Goal: Information Seeking & Learning: Learn about a topic

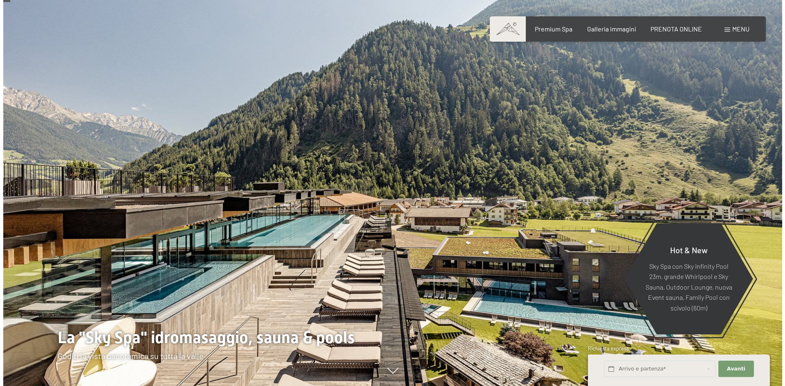
scroll to position [41, 0]
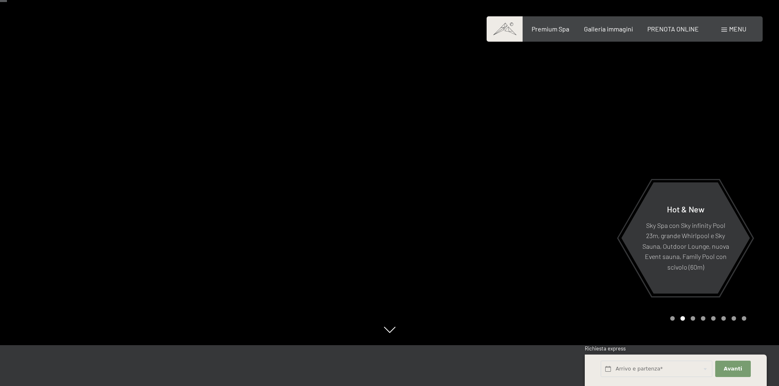
click at [746, 28] on div "Prenotazione Richiesta Premium Spa Galleria immagini PRENOTA ONLINE Menu DE IT …" at bounding box center [624, 29] width 243 height 9
click at [735, 29] on span "Menu" at bounding box center [737, 29] width 17 height 8
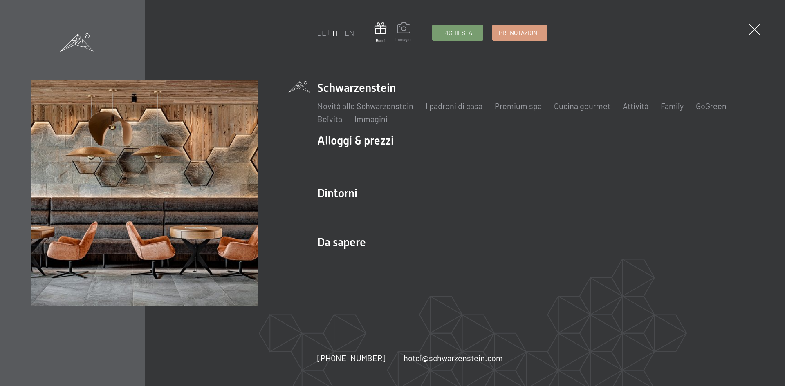
click at [405, 34] on span at bounding box center [403, 29] width 16 height 14
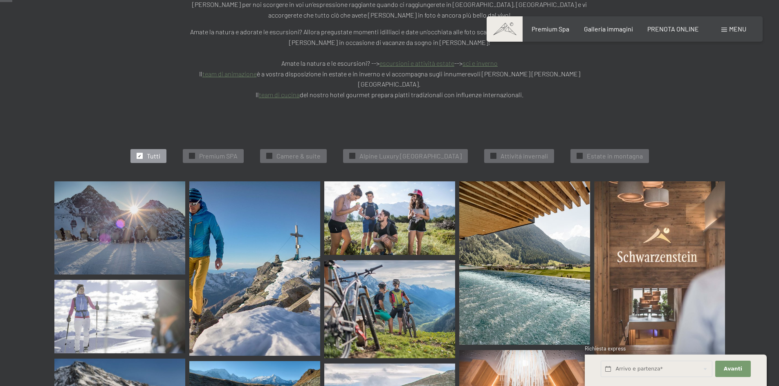
scroll to position [164, 0]
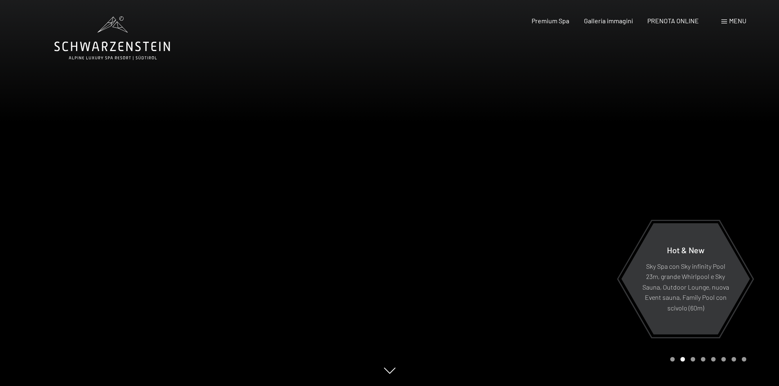
click at [735, 21] on span "Menu" at bounding box center [737, 21] width 17 height 8
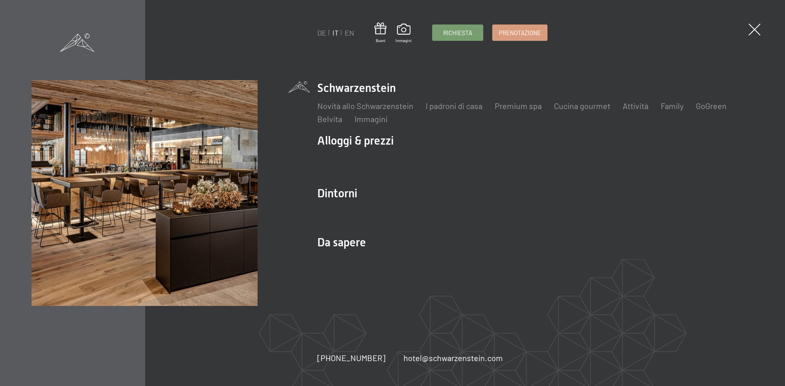
click at [194, 154] on img at bounding box center [101, 101] width 202 height 202
drag, startPoint x: 199, startPoint y: 173, endPoint x: 344, endPoint y: 81, distance: 170.7
click at [200, 173] on img at bounding box center [101, 101] width 202 height 202
click at [398, 38] on span "Immagini" at bounding box center [403, 39] width 16 height 6
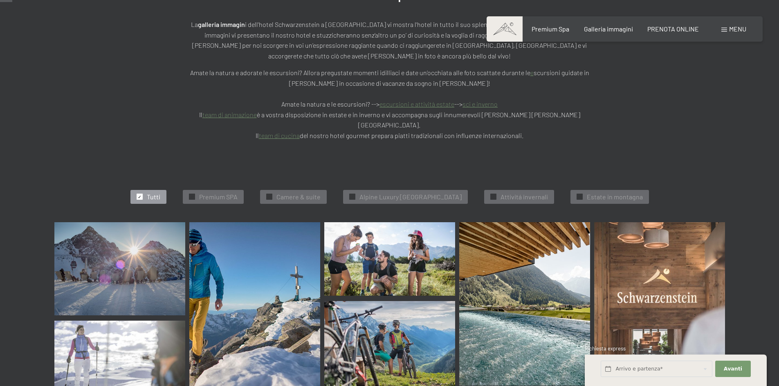
click at [159, 230] on img at bounding box center [119, 269] width 131 height 94
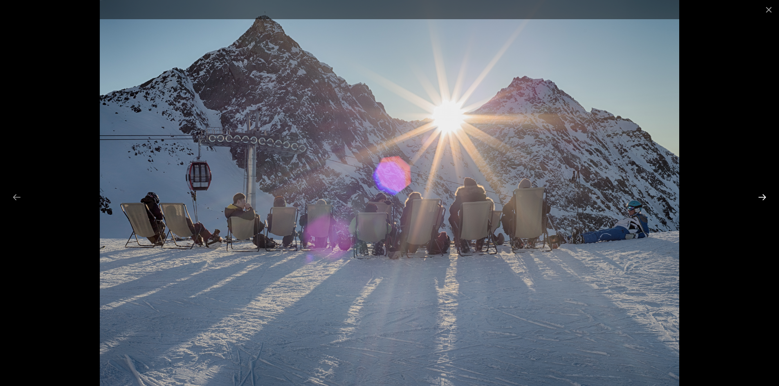
click at [757, 196] on button "Next slide" at bounding box center [761, 197] width 17 height 16
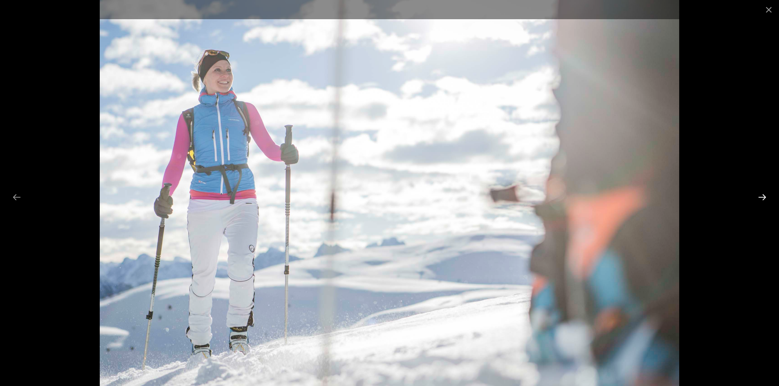
click at [757, 196] on button "Next slide" at bounding box center [761, 197] width 17 height 16
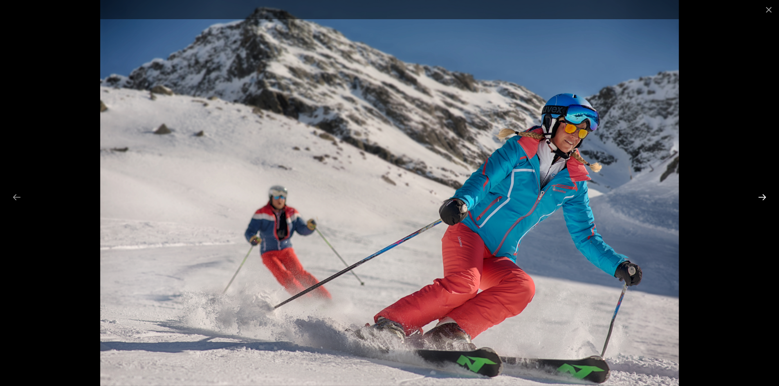
click at [757, 196] on button "Next slide" at bounding box center [761, 197] width 17 height 16
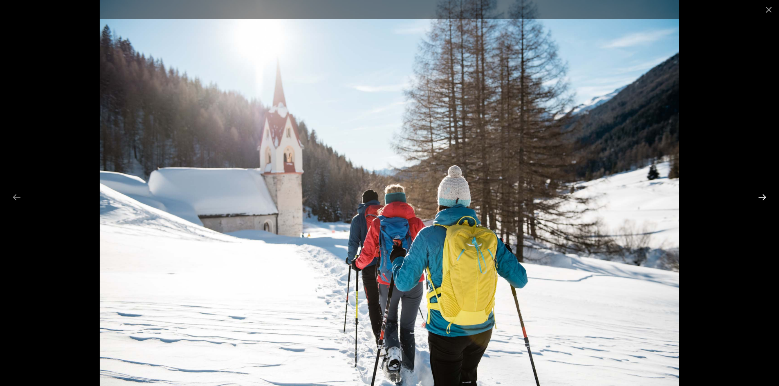
click at [757, 195] on button "Next slide" at bounding box center [761, 197] width 17 height 16
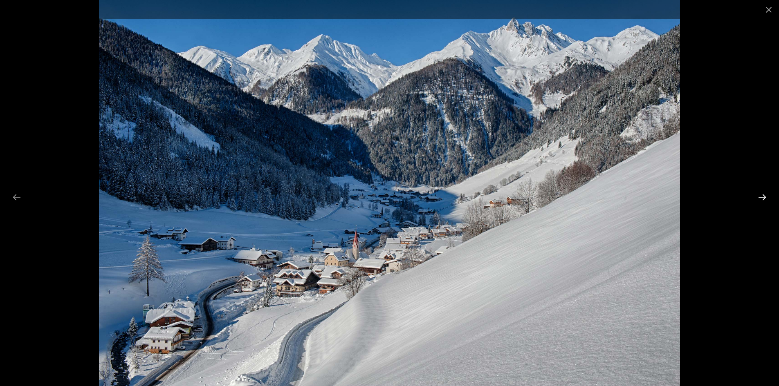
click at [757, 195] on button "Next slide" at bounding box center [761, 197] width 17 height 16
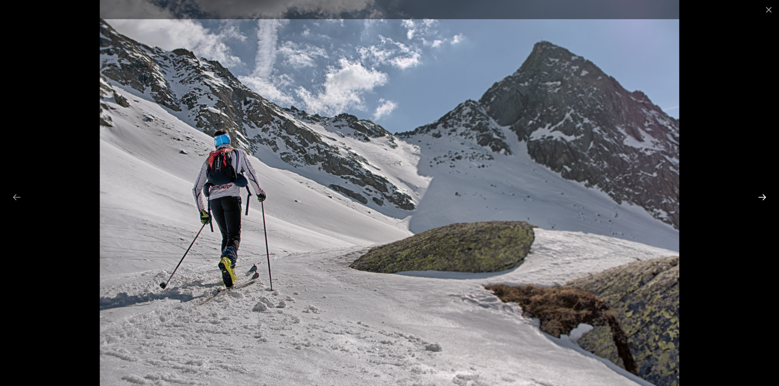
click at [757, 195] on button "Next slide" at bounding box center [761, 197] width 17 height 16
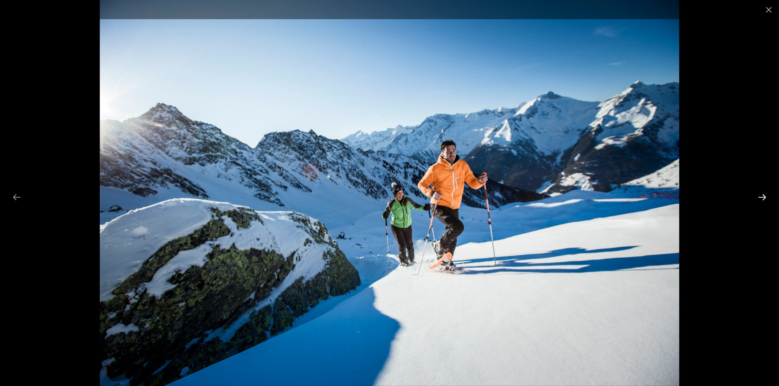
click at [757, 195] on button "Next slide" at bounding box center [761, 197] width 17 height 16
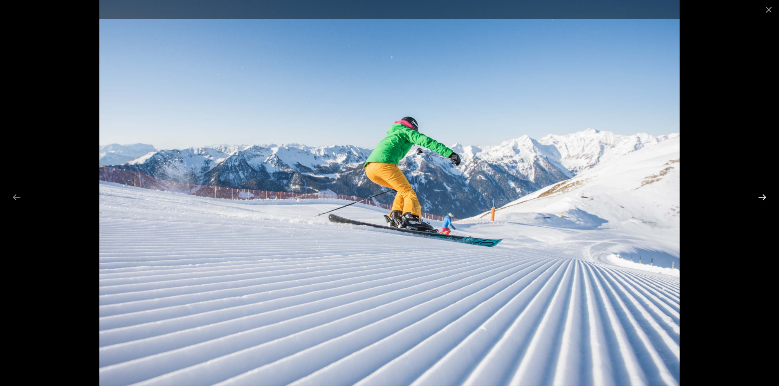
click at [757, 195] on button "Next slide" at bounding box center [761, 197] width 17 height 16
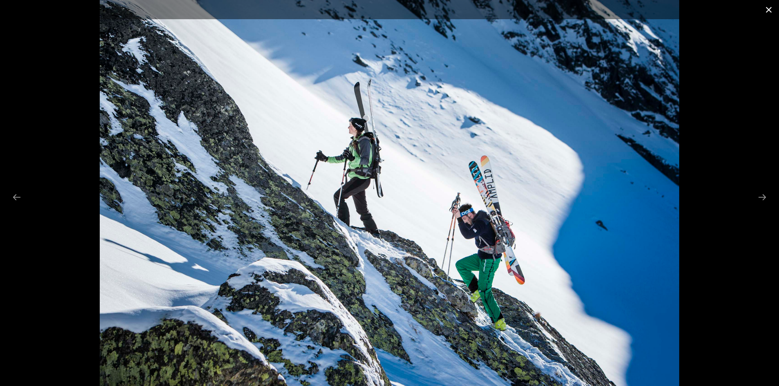
click at [771, 13] on button "Close gallery" at bounding box center [768, 9] width 20 height 19
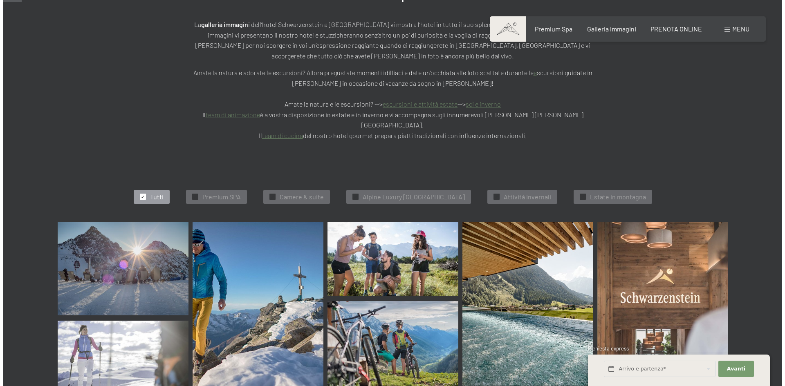
scroll to position [286, 0]
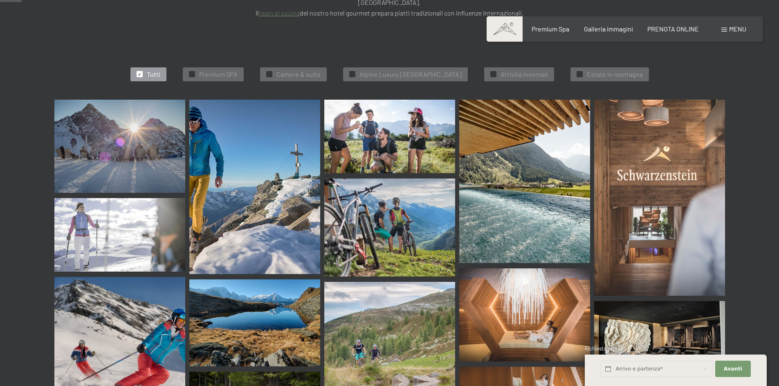
click at [531, 153] on img at bounding box center [524, 182] width 131 height 164
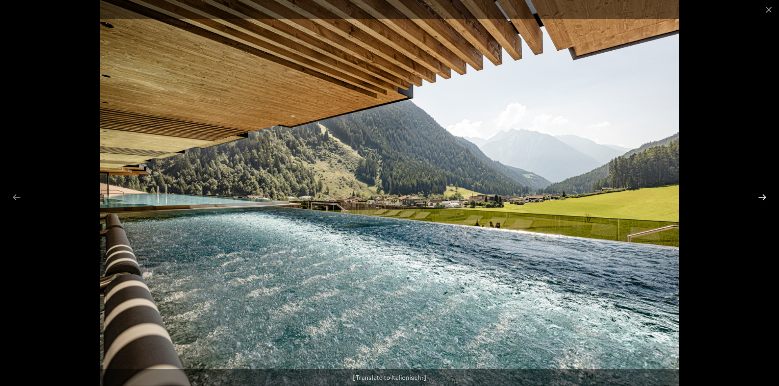
click at [768, 197] on button "Next slide" at bounding box center [761, 197] width 17 height 16
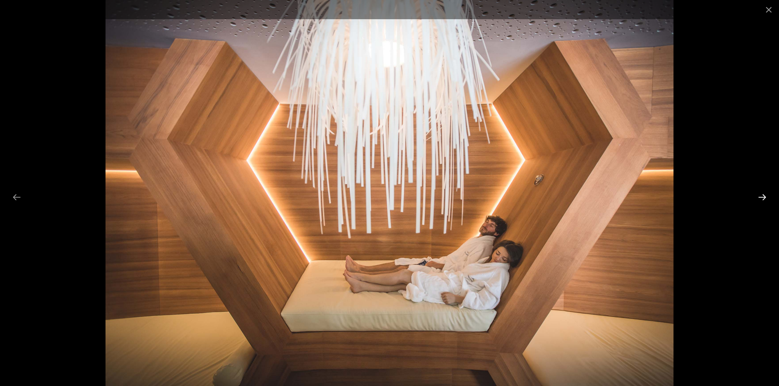
click at [764, 198] on button "Next slide" at bounding box center [761, 197] width 17 height 16
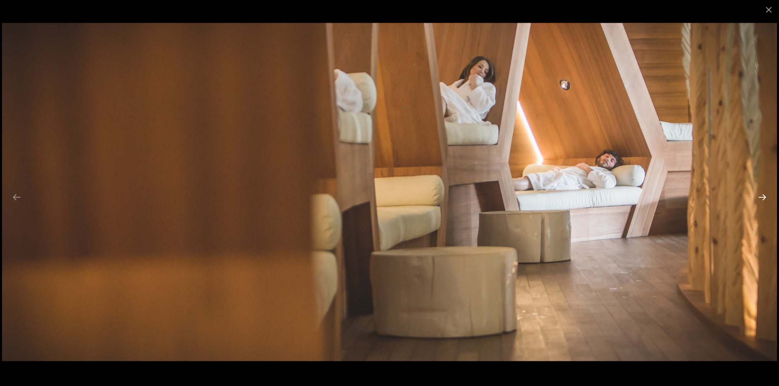
click at [756, 198] on button "Next slide" at bounding box center [761, 197] width 17 height 16
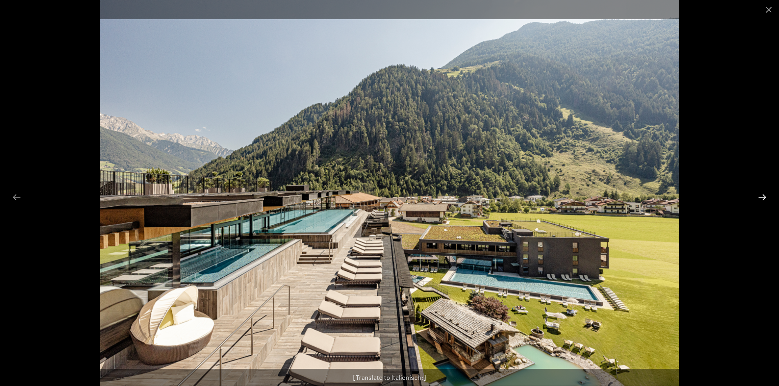
click at [759, 197] on button "Next slide" at bounding box center [761, 197] width 17 height 16
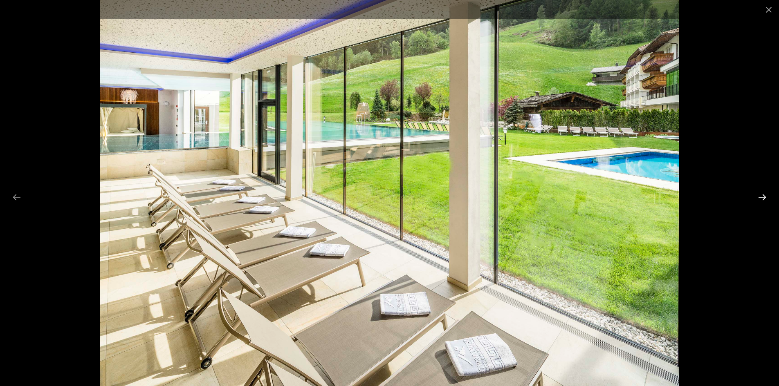
click at [759, 196] on button "Next slide" at bounding box center [761, 197] width 17 height 16
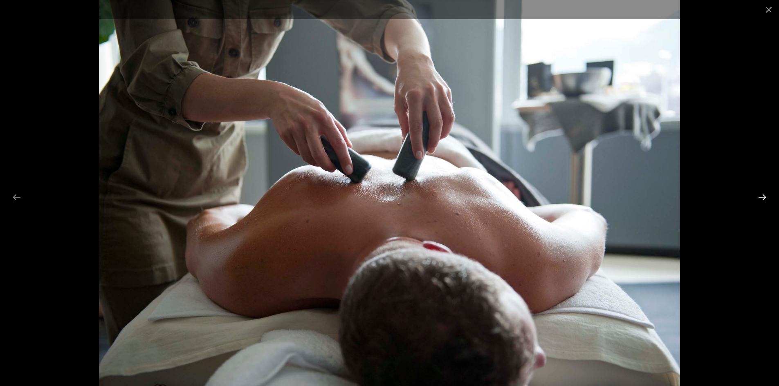
click at [759, 196] on button "Next slide" at bounding box center [761, 197] width 17 height 16
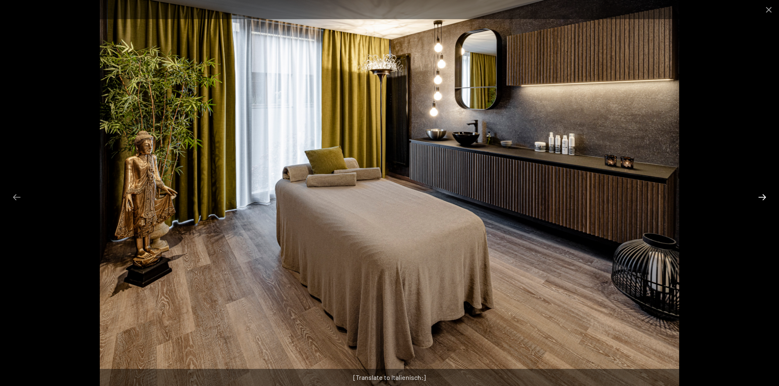
click at [759, 196] on button "Next slide" at bounding box center [761, 197] width 17 height 16
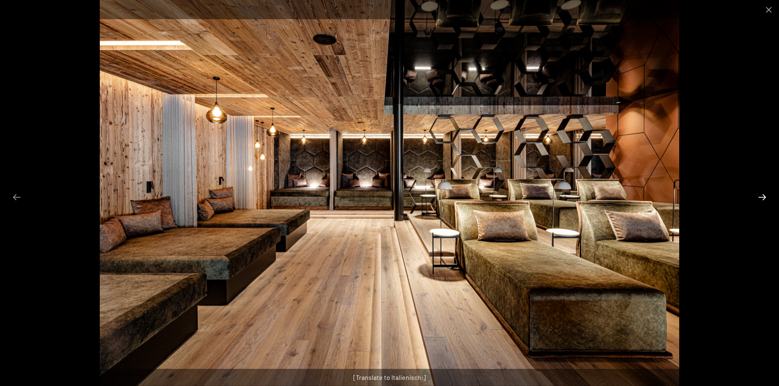
click at [759, 196] on button "Next slide" at bounding box center [761, 197] width 17 height 16
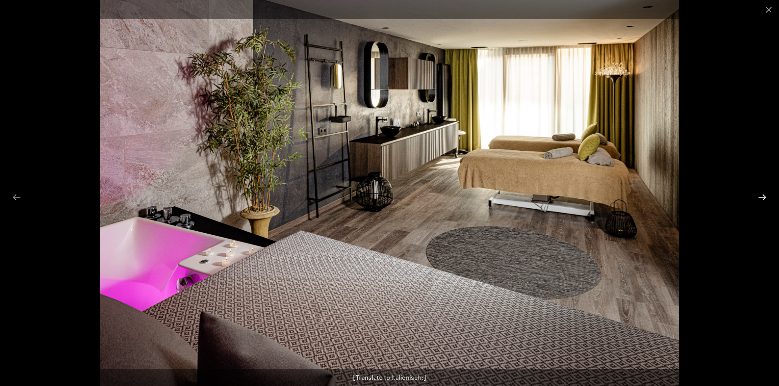
click at [759, 196] on button "Next slide" at bounding box center [761, 197] width 17 height 16
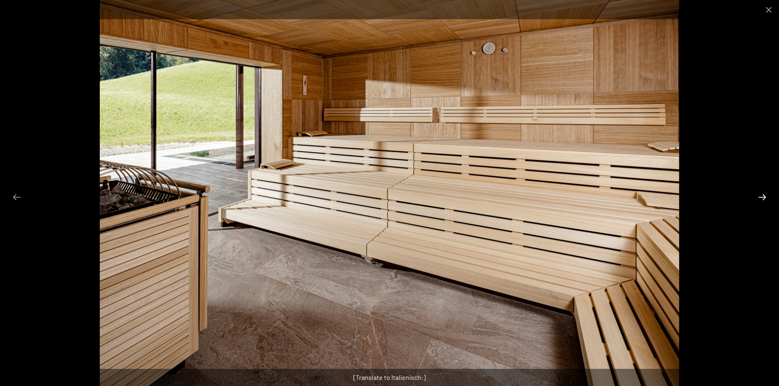
click at [759, 196] on button "Next slide" at bounding box center [761, 197] width 17 height 16
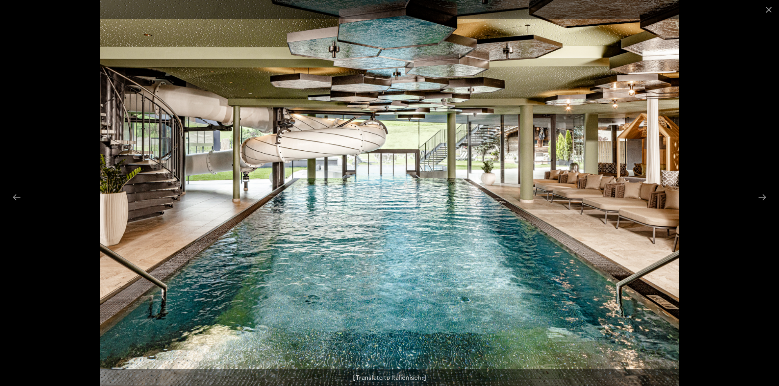
drag, startPoint x: 279, startPoint y: 182, endPoint x: 318, endPoint y: 217, distance: 51.5
click at [273, 194] on img at bounding box center [390, 193] width 580 height 386
click at [766, 193] on button "Next slide" at bounding box center [761, 197] width 17 height 16
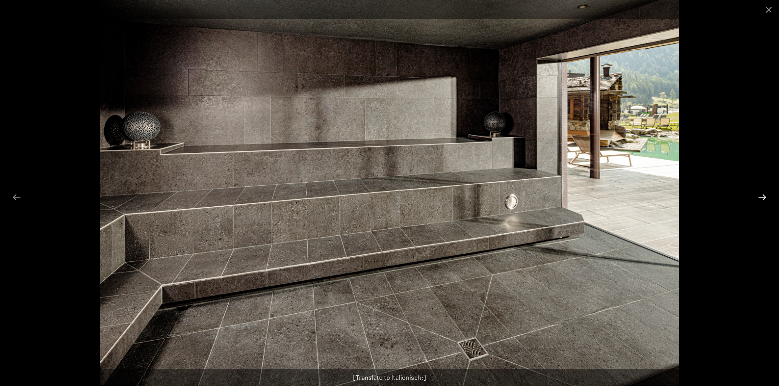
click at [762, 192] on button "Next slide" at bounding box center [761, 197] width 17 height 16
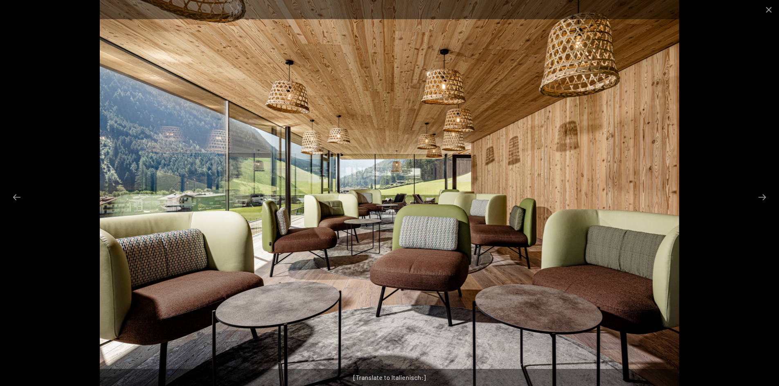
click at [754, 188] on div at bounding box center [389, 193] width 779 height 386
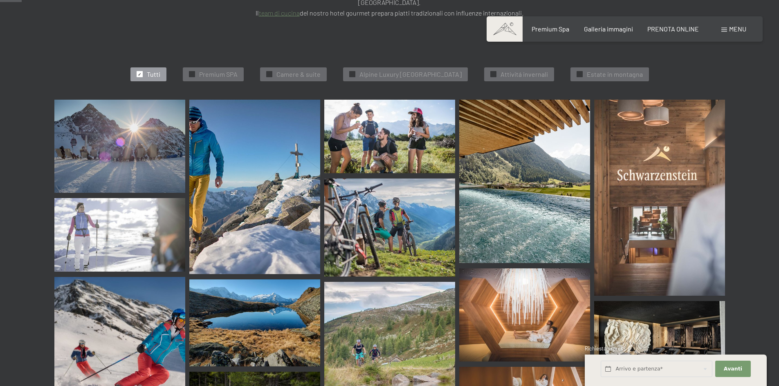
click at [733, 27] on span "Menu" at bounding box center [737, 29] width 17 height 8
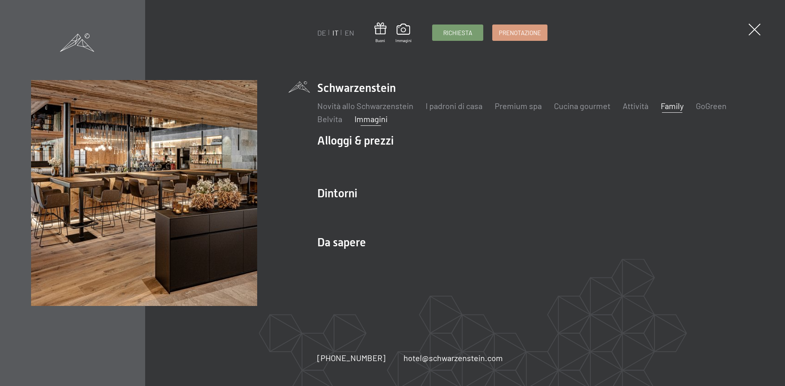
click at [680, 107] on link "Family" at bounding box center [672, 106] width 23 height 10
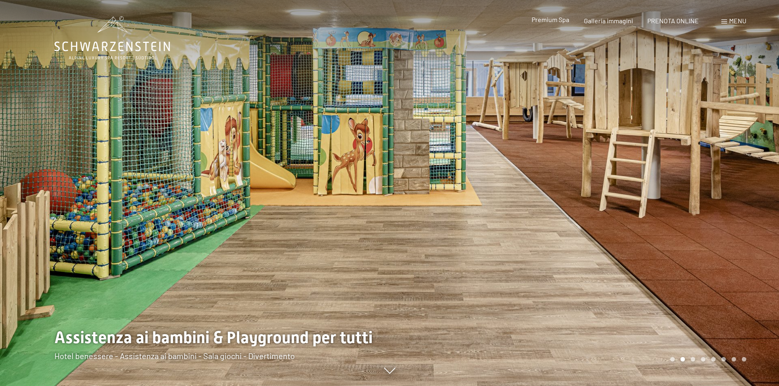
click at [557, 25] on div "Premium Spa Galleria immagini PRENOTA ONLINE" at bounding box center [608, 20] width 210 height 9
click at [558, 21] on span "Premium Spa" at bounding box center [550, 20] width 38 height 8
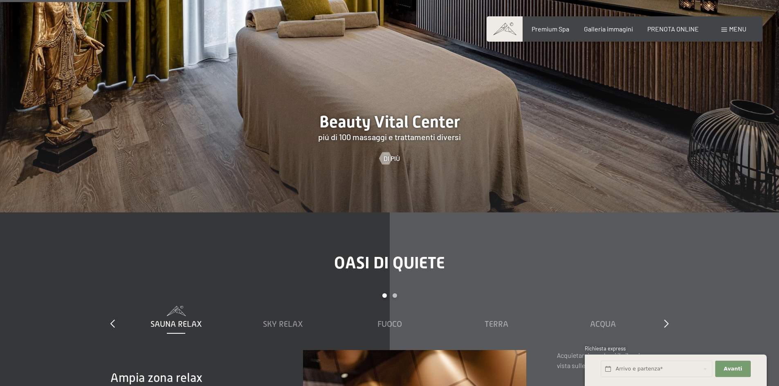
scroll to position [1143, 0]
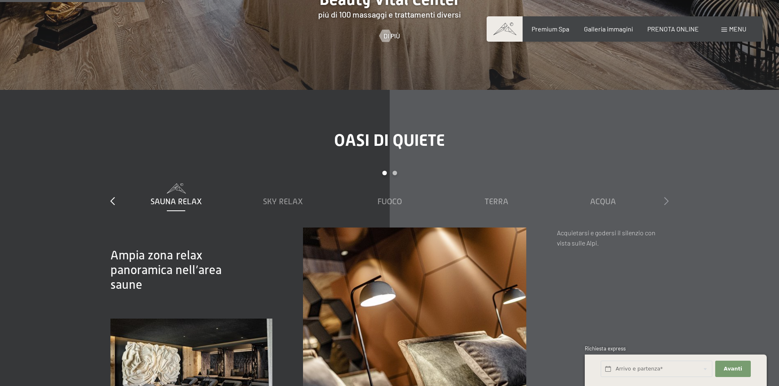
click at [666, 196] on div at bounding box center [666, 201] width 4 height 11
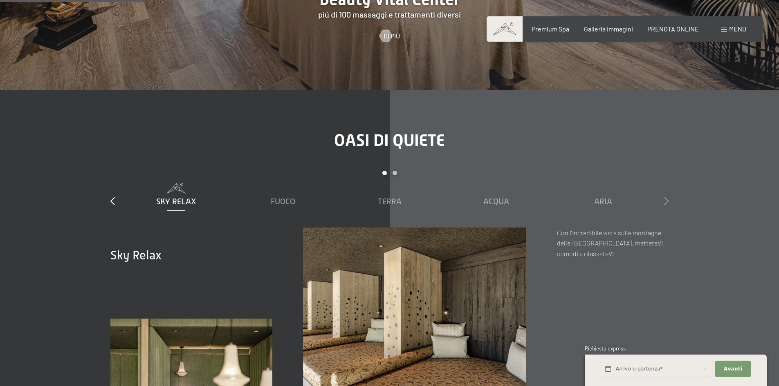
click at [666, 196] on div at bounding box center [666, 201] width 4 height 11
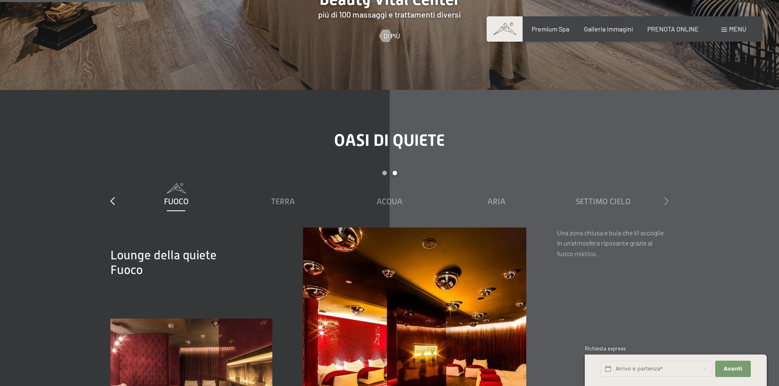
click at [666, 196] on div at bounding box center [666, 201] width 4 height 11
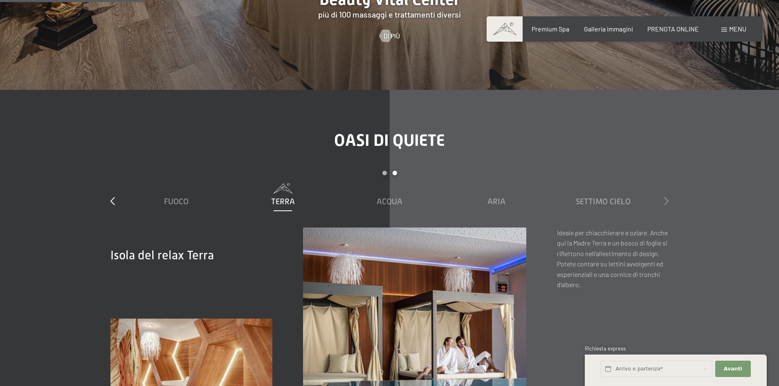
click at [666, 197] on icon at bounding box center [666, 201] width 4 height 8
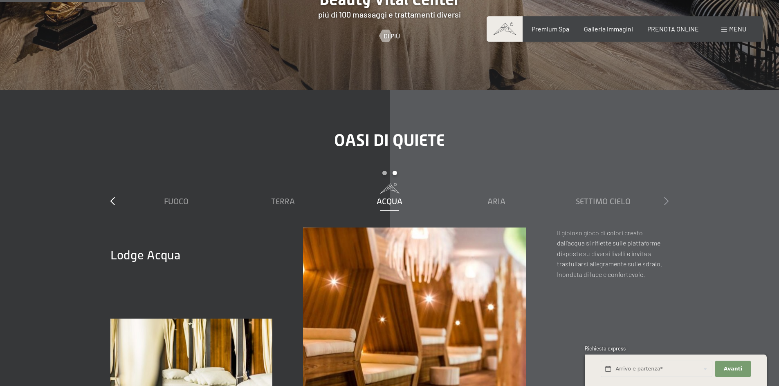
click at [666, 197] on icon at bounding box center [666, 201] width 4 height 8
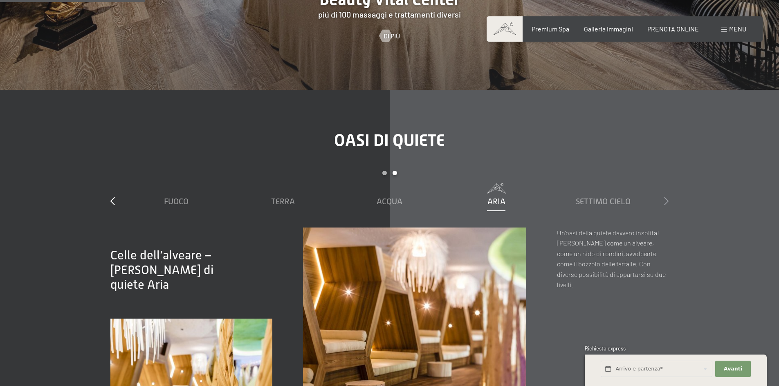
click at [666, 197] on icon at bounding box center [666, 201] width 4 height 8
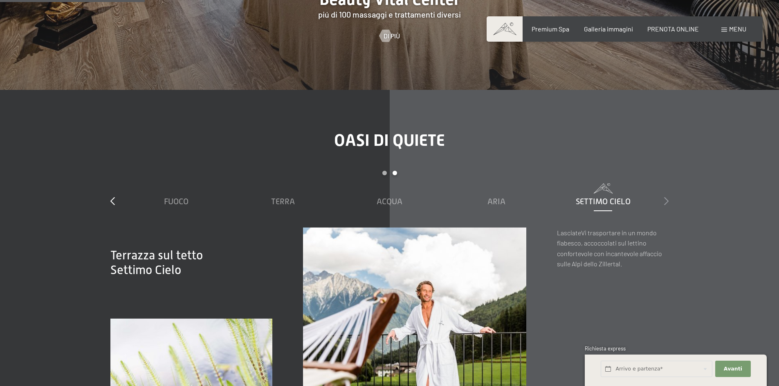
click at [666, 197] on icon at bounding box center [666, 201] width 4 height 8
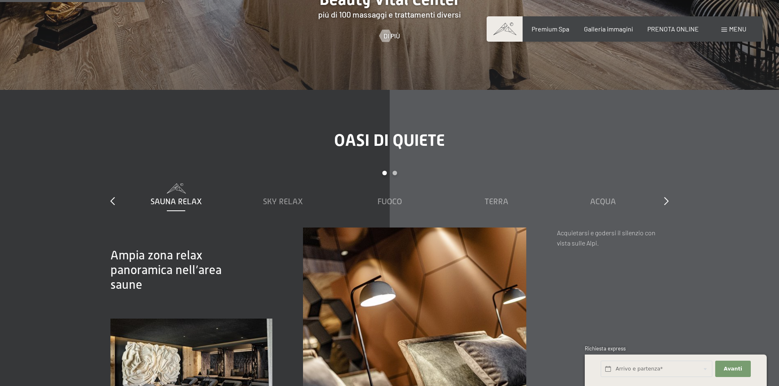
click at [738, 27] on span "Menu" at bounding box center [737, 29] width 17 height 8
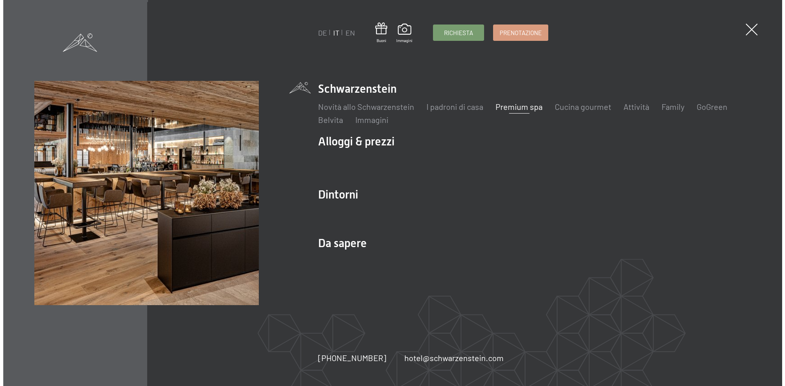
scroll to position [1145, 0]
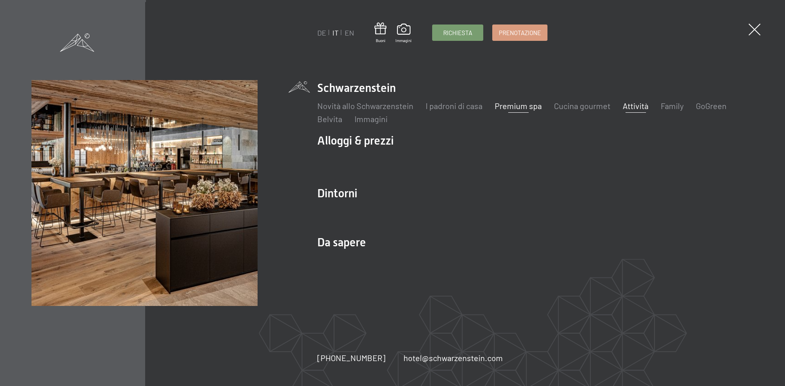
click at [631, 105] on link "Attività" at bounding box center [636, 106] width 26 height 10
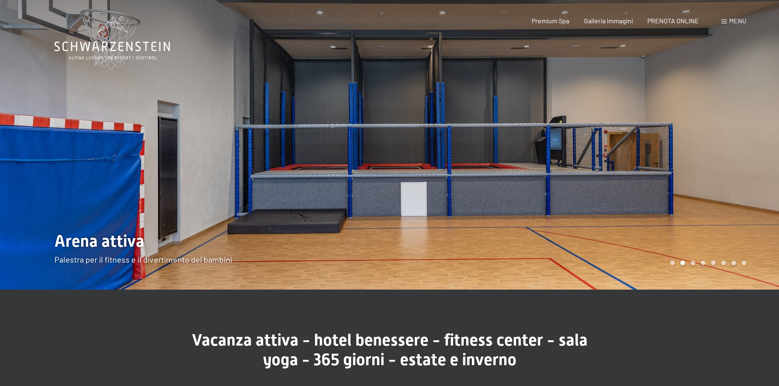
click at [657, 144] on div at bounding box center [585, 145] width 390 height 290
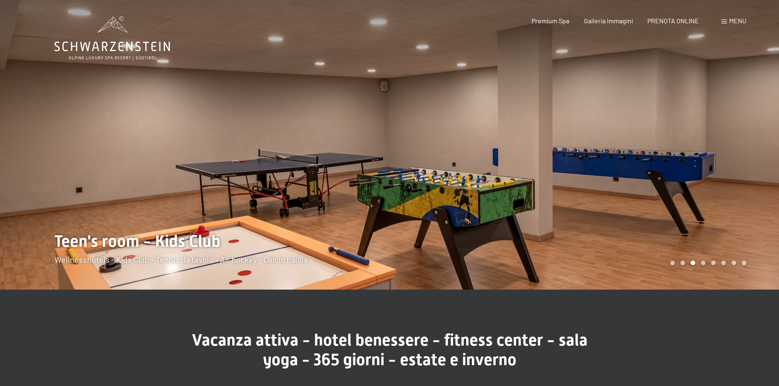
click at [37, 100] on div at bounding box center [195, 145] width 390 height 290
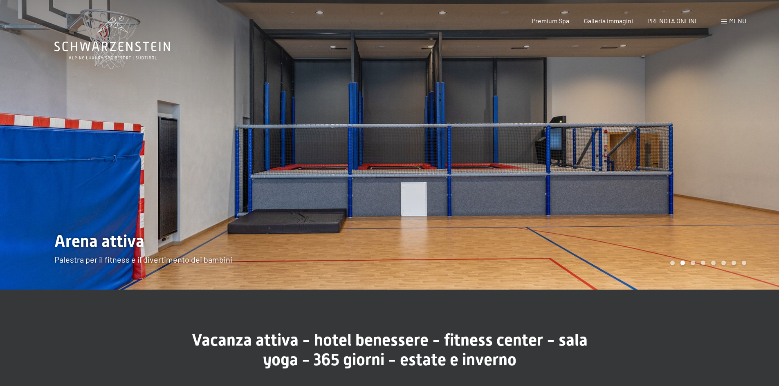
click at [705, 155] on div at bounding box center [585, 145] width 390 height 290
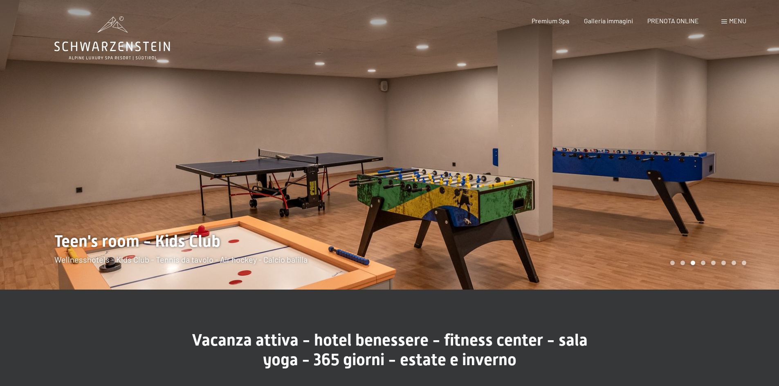
click at [698, 137] on div at bounding box center [585, 145] width 390 height 290
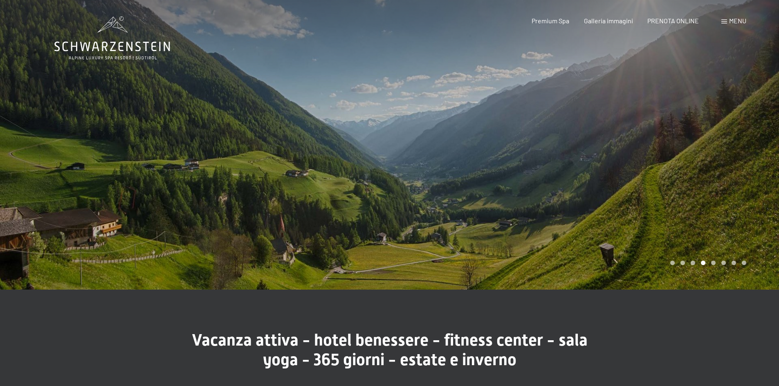
click at [699, 137] on div at bounding box center [585, 145] width 390 height 290
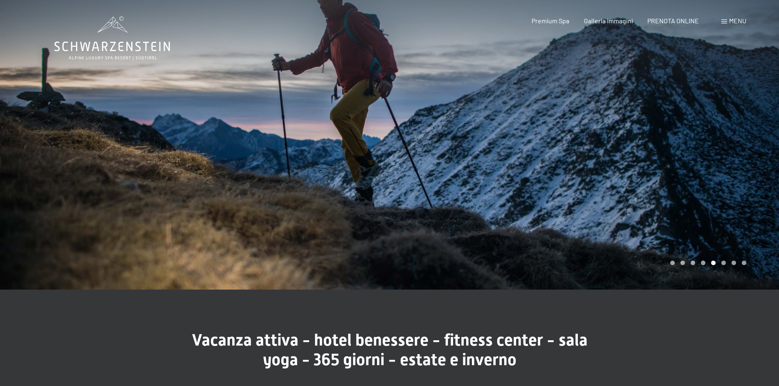
click at [705, 137] on div at bounding box center [585, 145] width 390 height 290
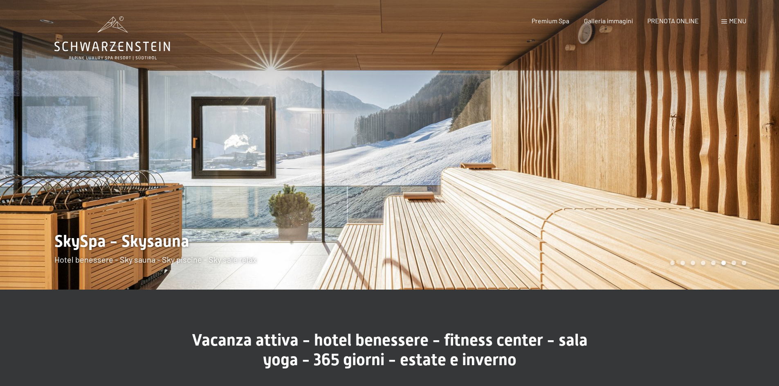
click at [719, 168] on div at bounding box center [585, 145] width 390 height 290
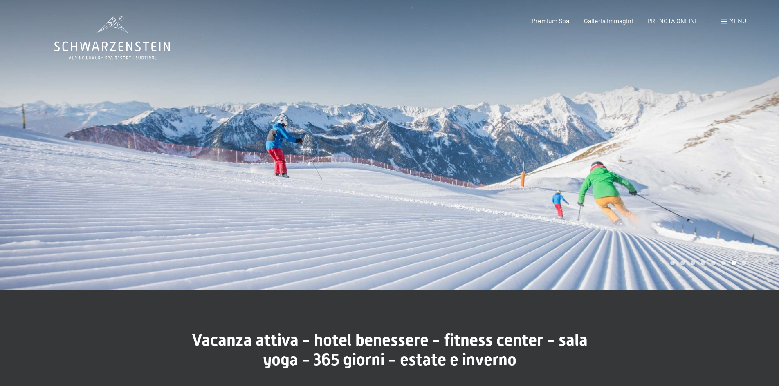
click at [752, 101] on div at bounding box center [585, 145] width 390 height 290
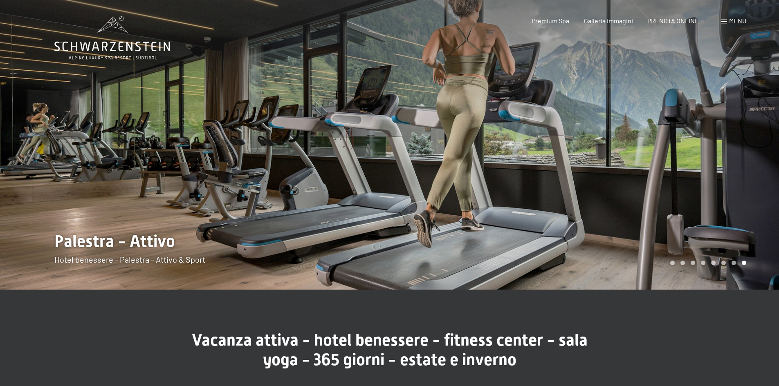
click at [742, 101] on div at bounding box center [585, 145] width 390 height 290
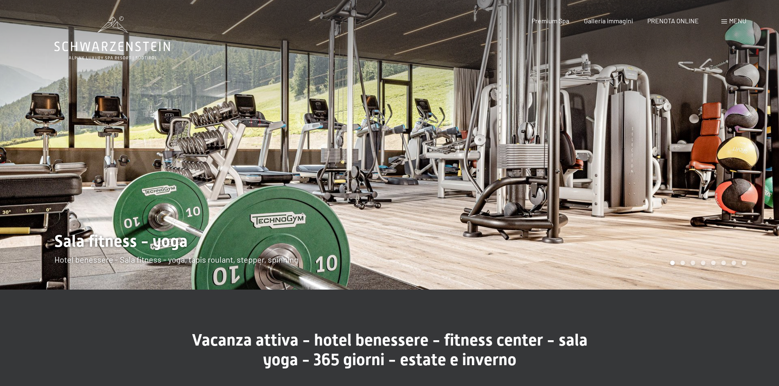
click at [742, 101] on div at bounding box center [585, 145] width 390 height 290
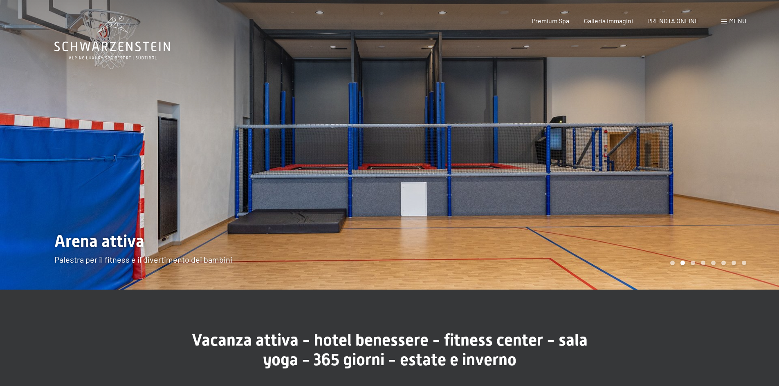
click at [737, 22] on span "Menu" at bounding box center [737, 21] width 17 height 8
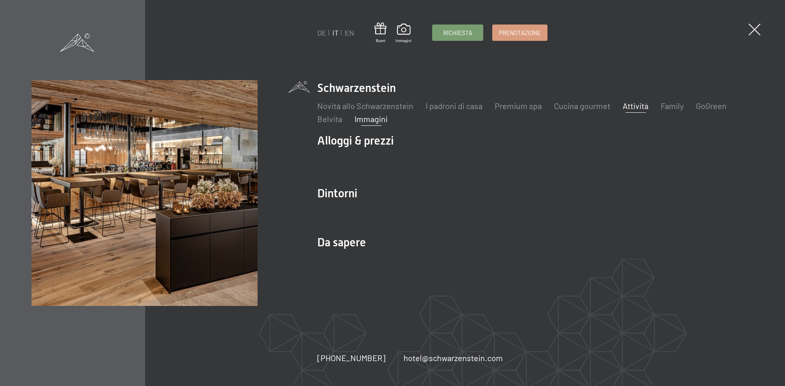
click at [367, 117] on link "Immagini" at bounding box center [370, 119] width 33 height 10
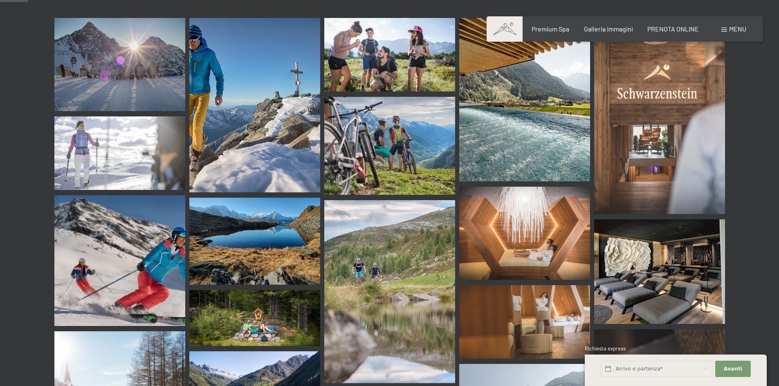
scroll to position [327, 0]
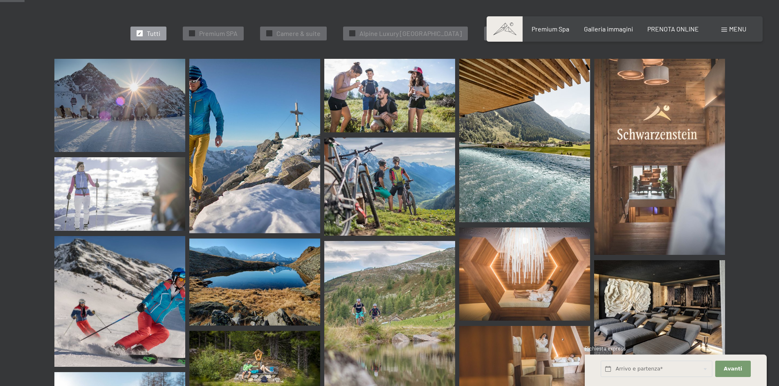
click at [538, 155] on img at bounding box center [524, 141] width 131 height 164
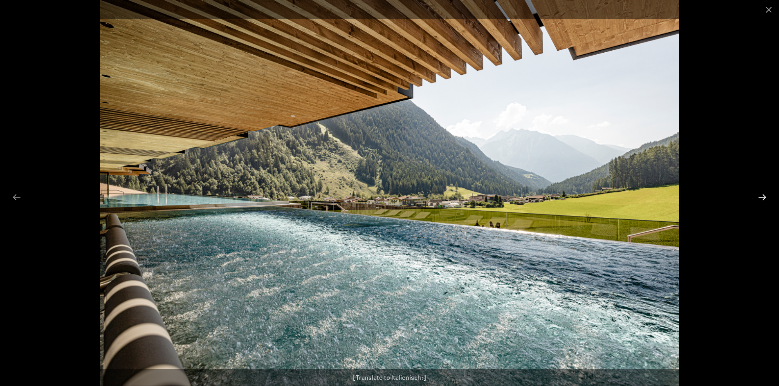
click at [768, 195] on button "Next slide" at bounding box center [761, 197] width 17 height 16
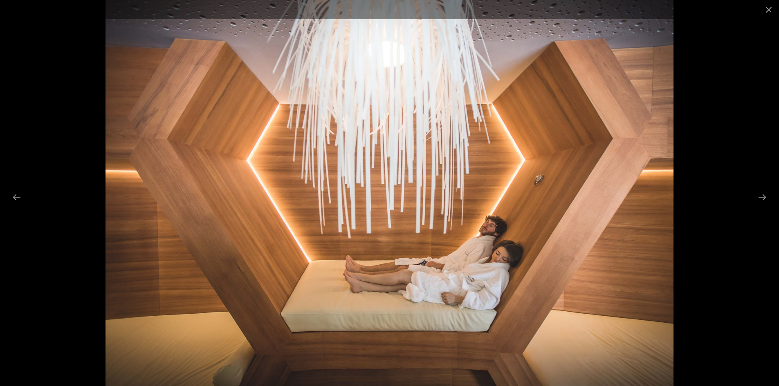
click at [771, 195] on div at bounding box center [389, 193] width 779 height 386
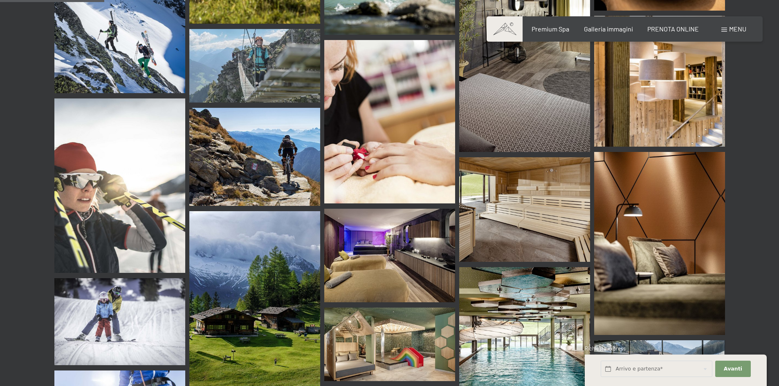
scroll to position [1512, 0]
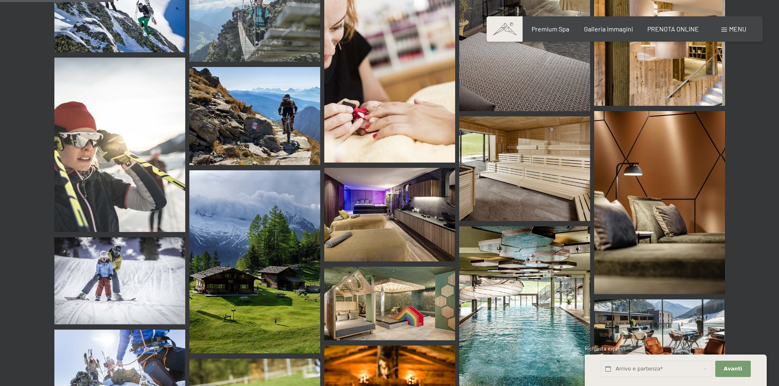
click at [524, 256] on img at bounding box center [524, 313] width 131 height 175
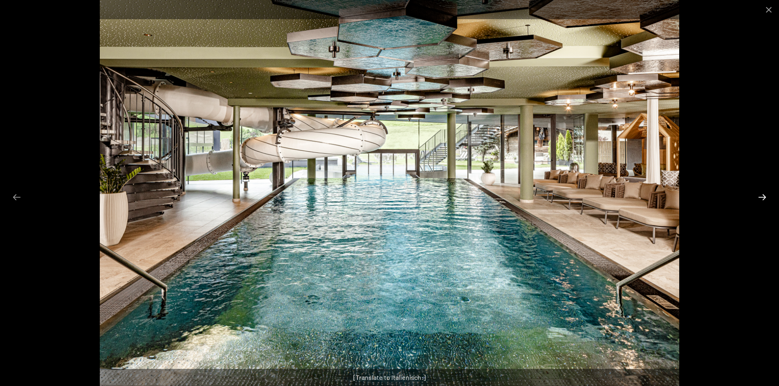
click at [768, 198] on button "Next slide" at bounding box center [761, 197] width 17 height 16
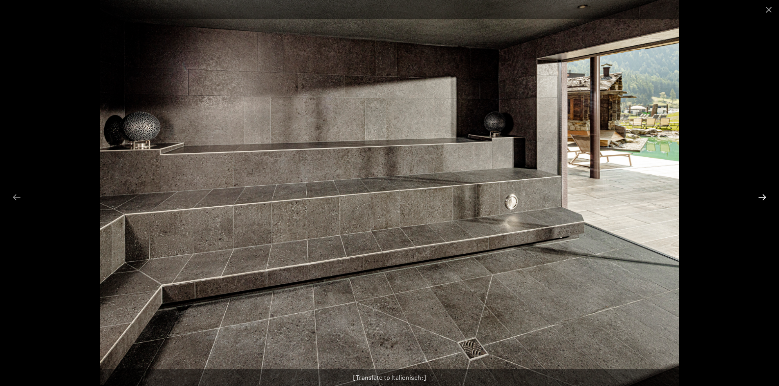
click at [768, 198] on button "Next slide" at bounding box center [761, 197] width 17 height 16
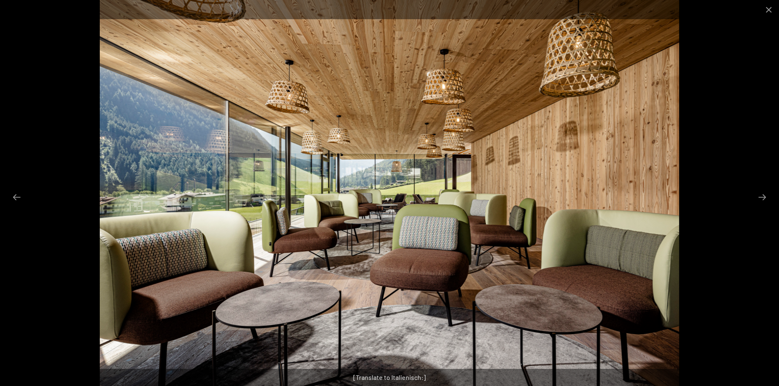
drag, startPoint x: 764, startPoint y: 11, endPoint x: 753, endPoint y: 25, distance: 17.5
click at [763, 11] on button "Close gallery" at bounding box center [768, 9] width 20 height 19
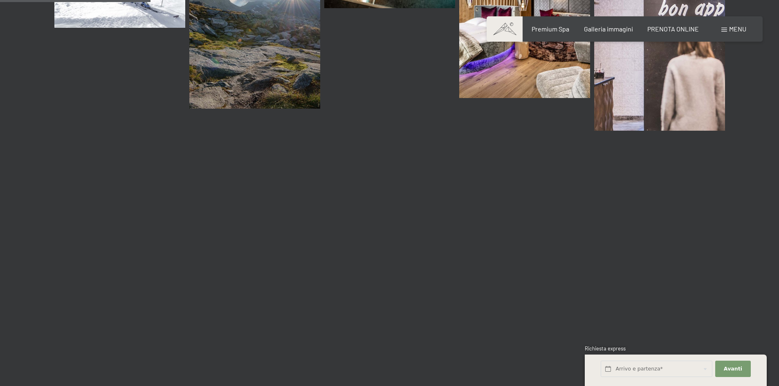
scroll to position [2003, 0]
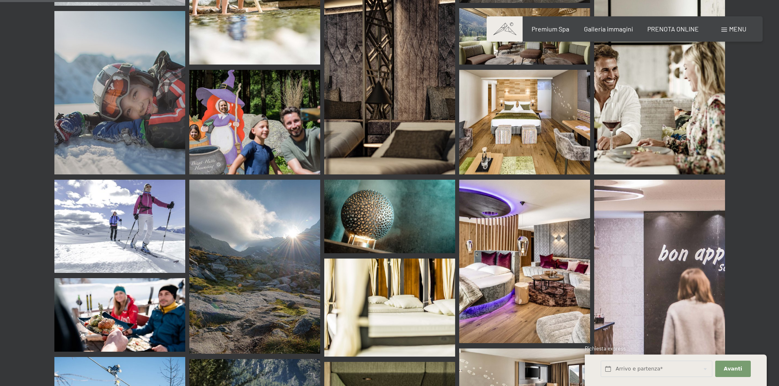
click at [505, 31] on span at bounding box center [504, 28] width 36 height 25
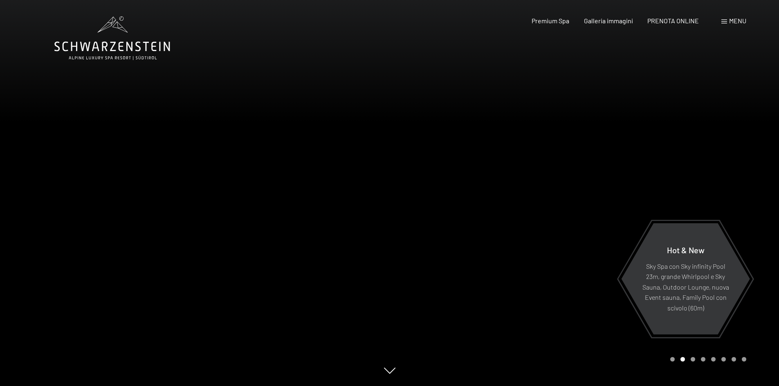
scroll to position [41, 0]
